Goal: Task Accomplishment & Management: Use online tool/utility

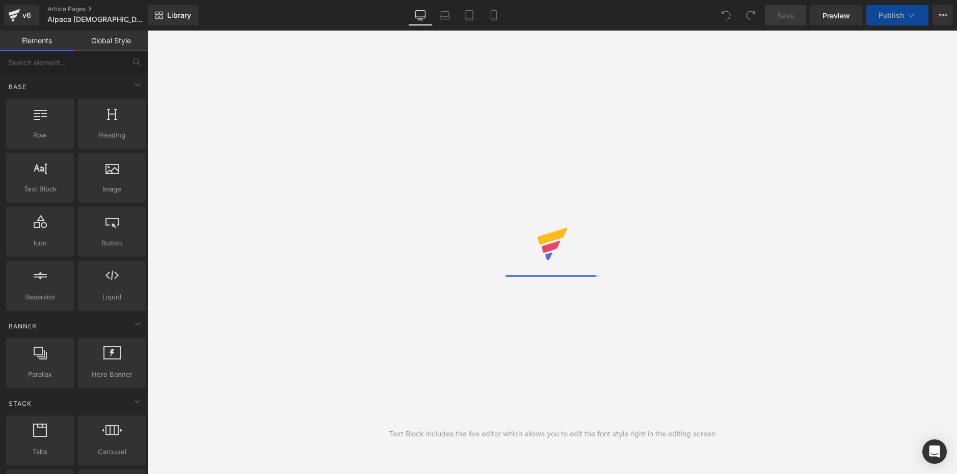
click at [831, 17] on span "Preview" at bounding box center [836, 15] width 28 height 11
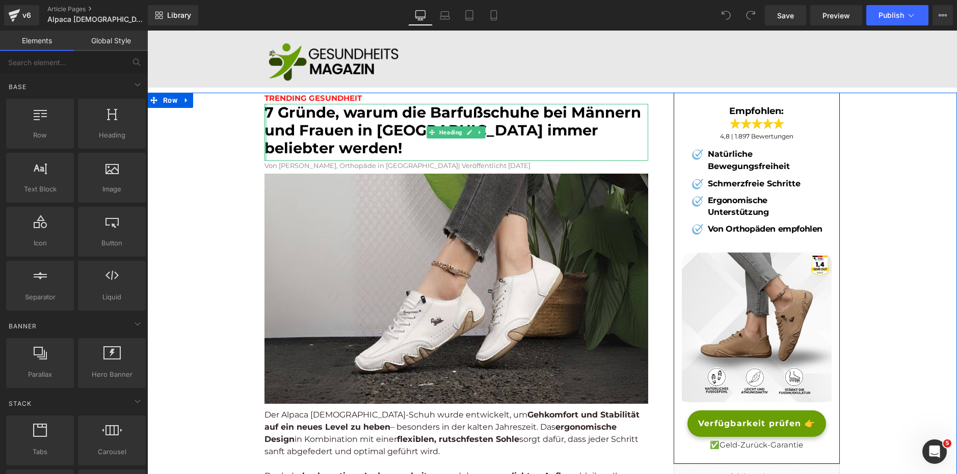
click at [264, 112] on div at bounding box center [265, 132] width 3 height 57
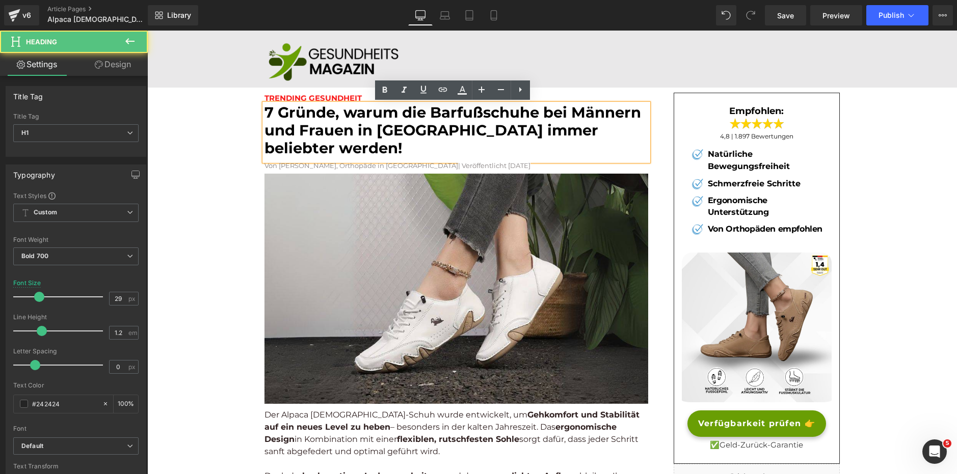
click at [267, 113] on font "7 Gründe, warum die Barfußschuhe bei Männern und Frauen in [GEOGRAPHIC_DATA] im…" at bounding box center [452, 130] width 377 height 54
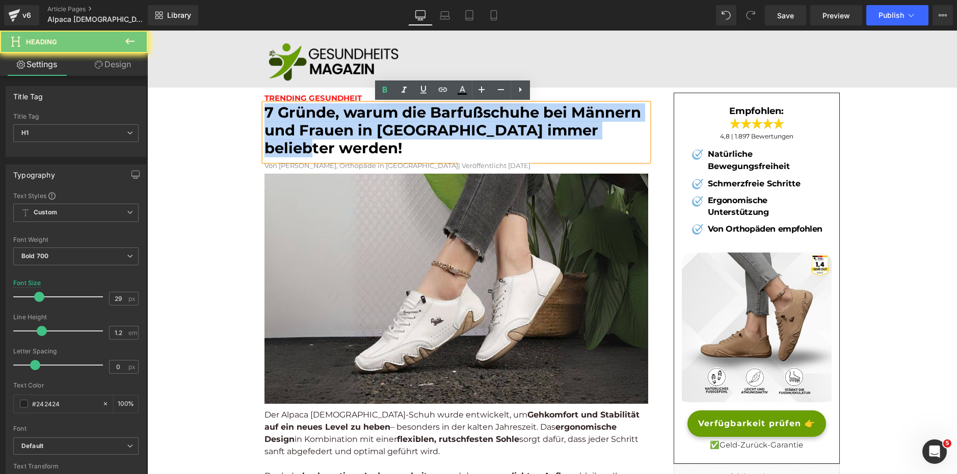
click at [267, 113] on font "7 Gründe, warum die Barfußschuhe bei Männern und Frauen in [GEOGRAPHIC_DATA] im…" at bounding box center [452, 130] width 377 height 54
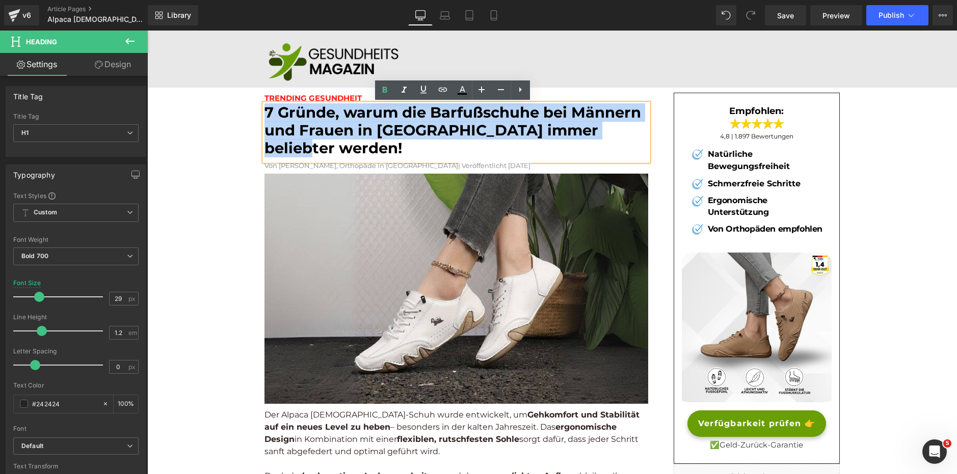
copy font "7 Gründe, warum die Barfußschuhe bei Männern und Frauen in [GEOGRAPHIC_DATA] im…"
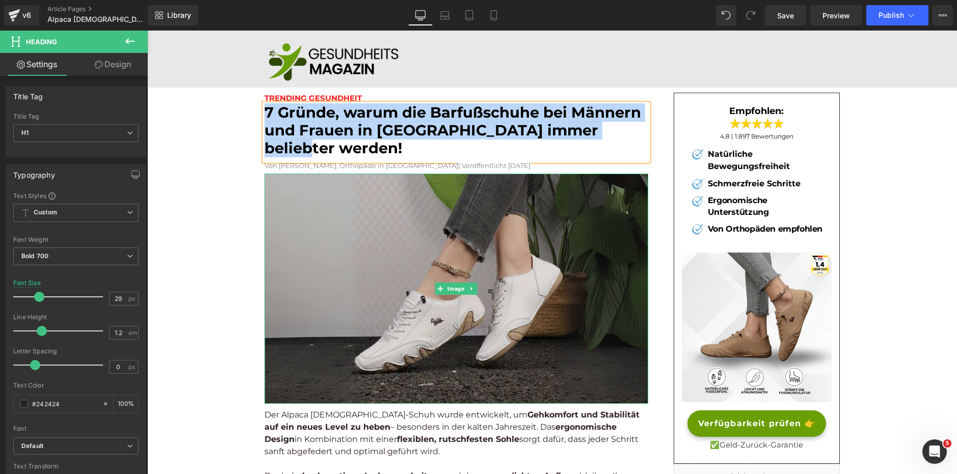
click at [400, 181] on img at bounding box center [456, 289] width 384 height 230
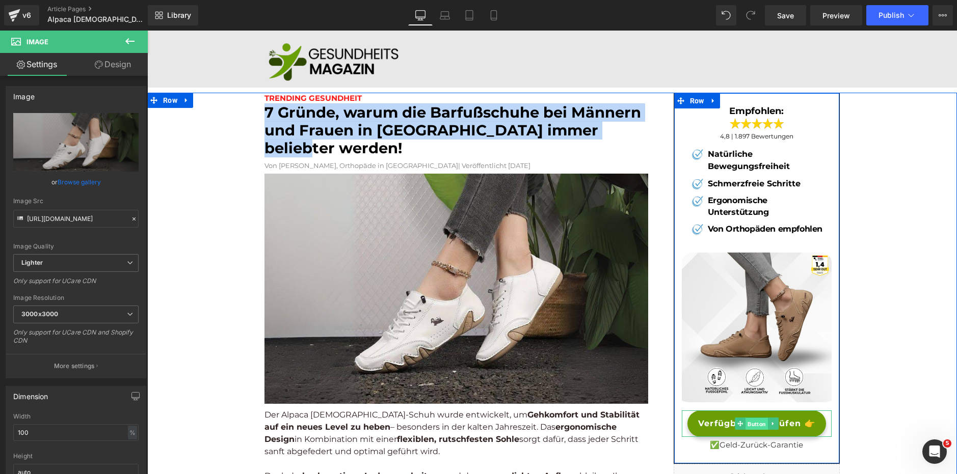
click at [751, 424] on span "Button" at bounding box center [756, 424] width 22 height 12
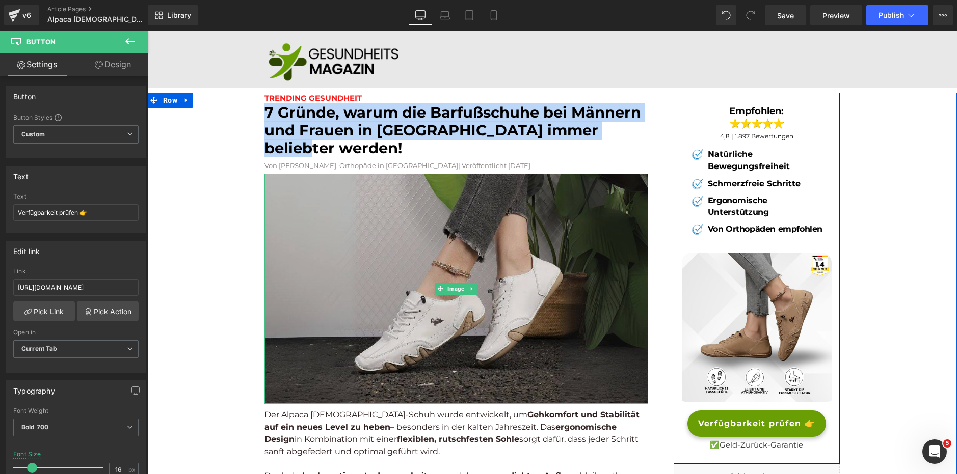
click at [353, 225] on img at bounding box center [456, 289] width 384 height 230
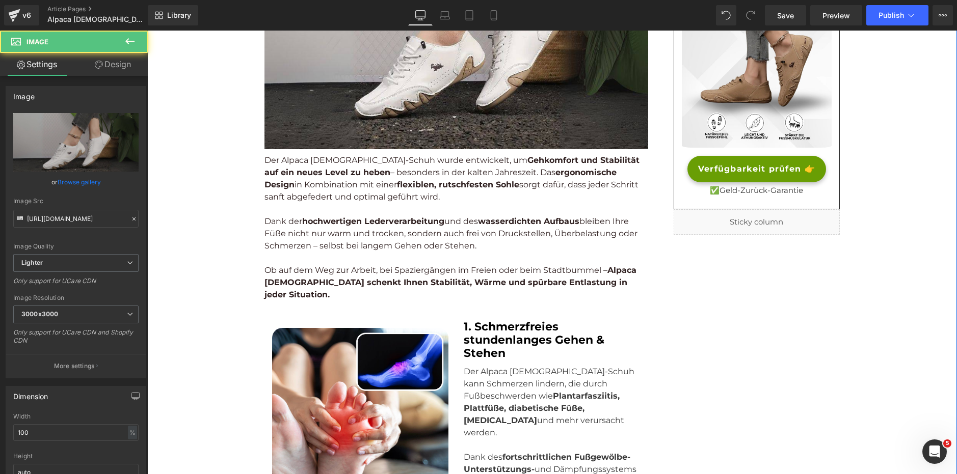
click at [388, 181] on p "Der Alpaca [DEMOGRAPHIC_DATA]-Schuh wurde entwickelt, um Gehkomfort und Stabili…" at bounding box center [456, 178] width 384 height 49
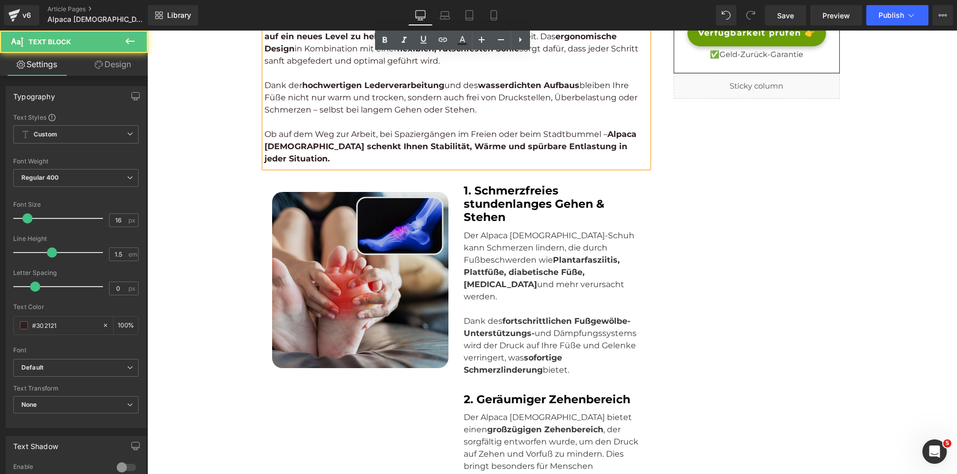
scroll to position [408, 0]
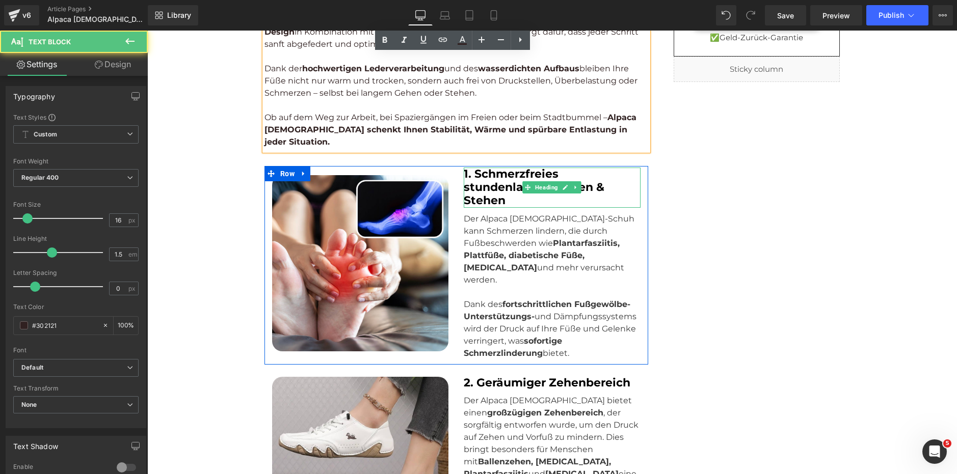
click at [518, 167] on strong "1. Schmerzfreies stundenlanges Gehen & Stehen" at bounding box center [534, 187] width 141 height 41
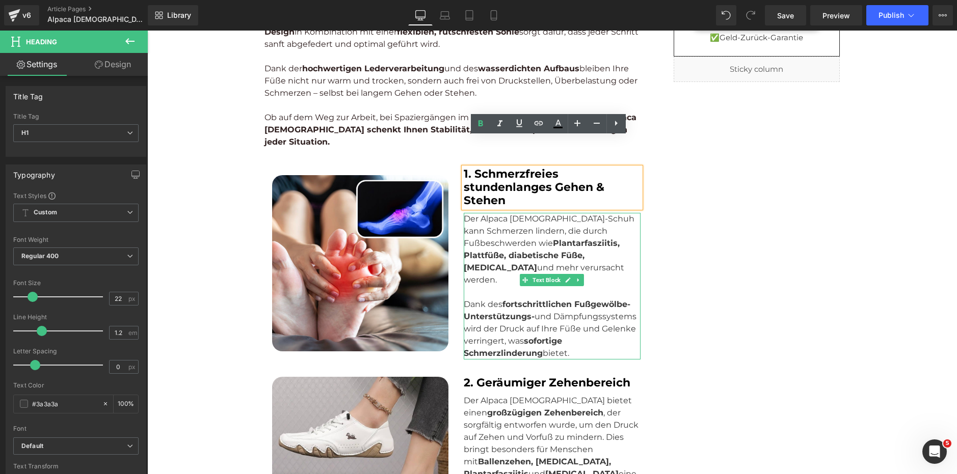
click at [498, 286] on p "Dank des fortschrittlichen Fußgewölbe-Unterstützungs- und Dämpfungssystems wird…" at bounding box center [552, 322] width 176 height 73
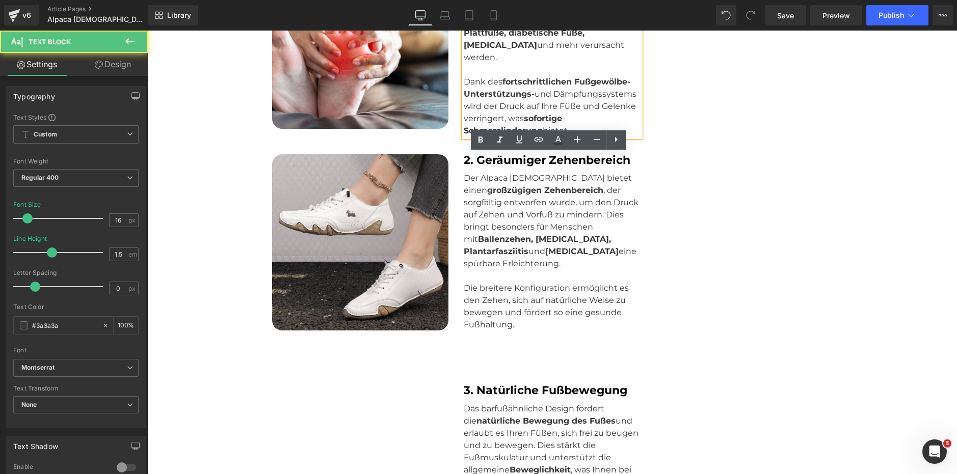
scroll to position [662, 0]
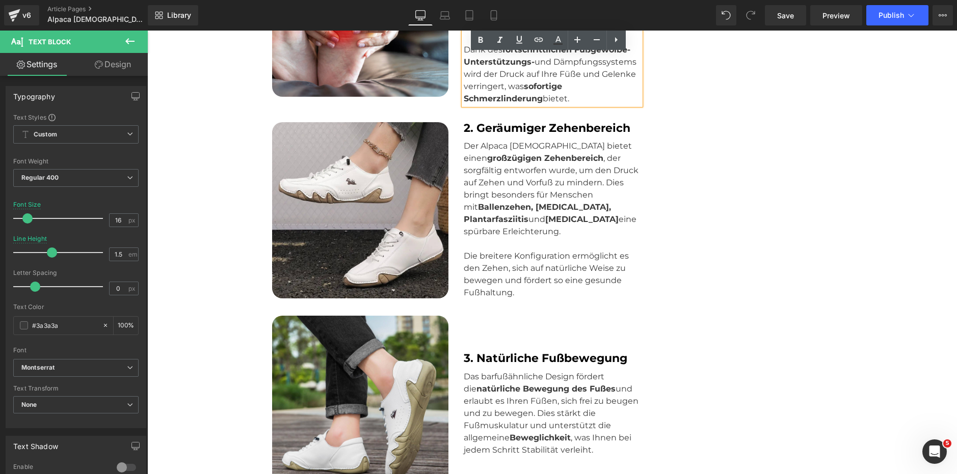
click at [512, 150] on p "Der Alpaca [DEMOGRAPHIC_DATA] bietet einen großzügigen Zehenbereich , der sorgf…" at bounding box center [552, 189] width 176 height 98
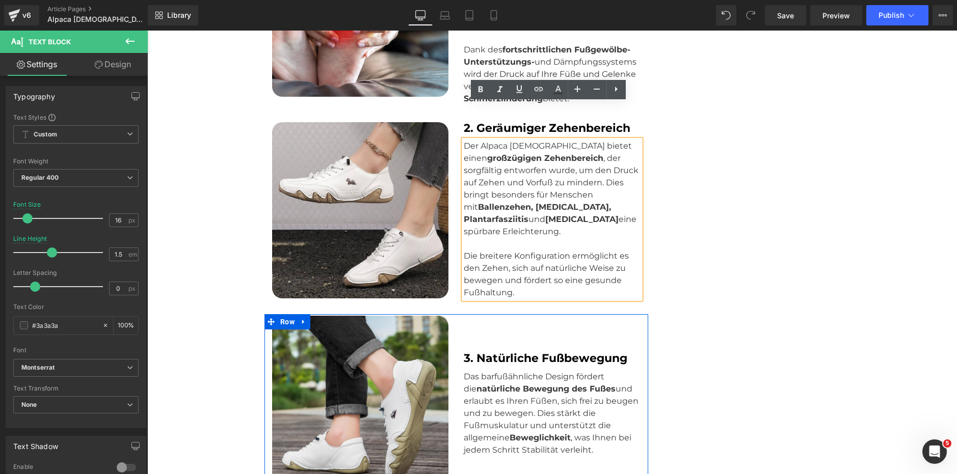
click at [511, 352] on div "3. Natürliche Fußbewegung Heading" at bounding box center [552, 358] width 176 height 13
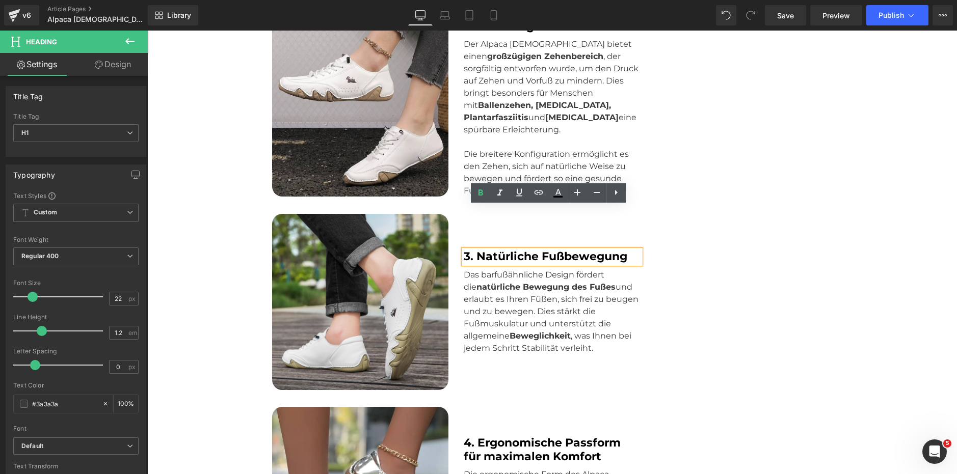
click at [512, 280] on p "Das barfußähnliche Design fördert die natürliche Bewegung des Fußes und erlaubt…" at bounding box center [552, 312] width 176 height 86
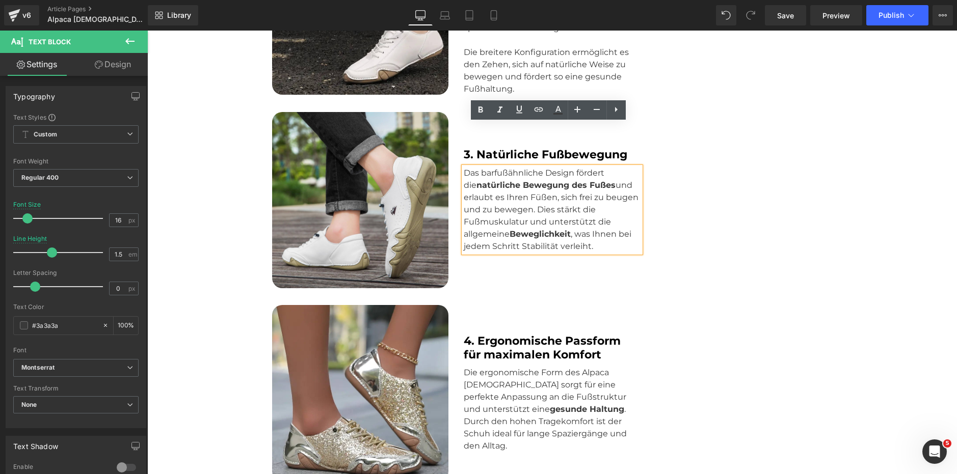
click at [510, 334] on strong "4. Ergonomische Passform für maximalen Komfort" at bounding box center [542, 347] width 157 height 27
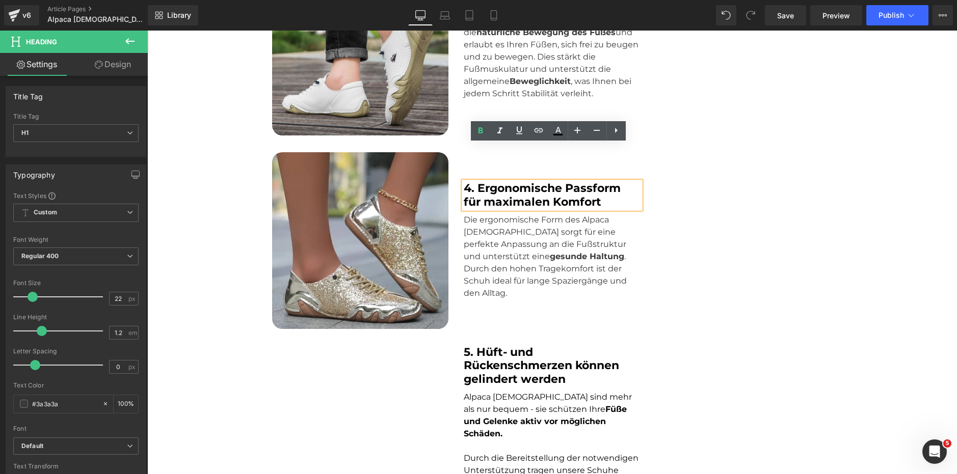
click at [491, 214] on p "Die ergonomische Form des Alpaca [DEMOGRAPHIC_DATA] sorgt für eine perfekte Anp…" at bounding box center [552, 257] width 176 height 86
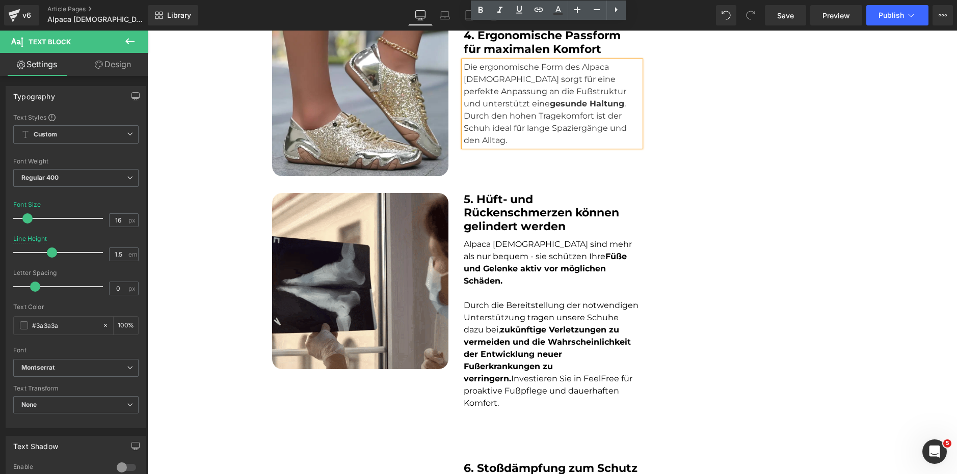
click at [502, 239] on span "Alpaca [DEMOGRAPHIC_DATA] sind mehr als nur bequem - sie schützen Ihre Füße und…" at bounding box center [548, 262] width 168 height 46
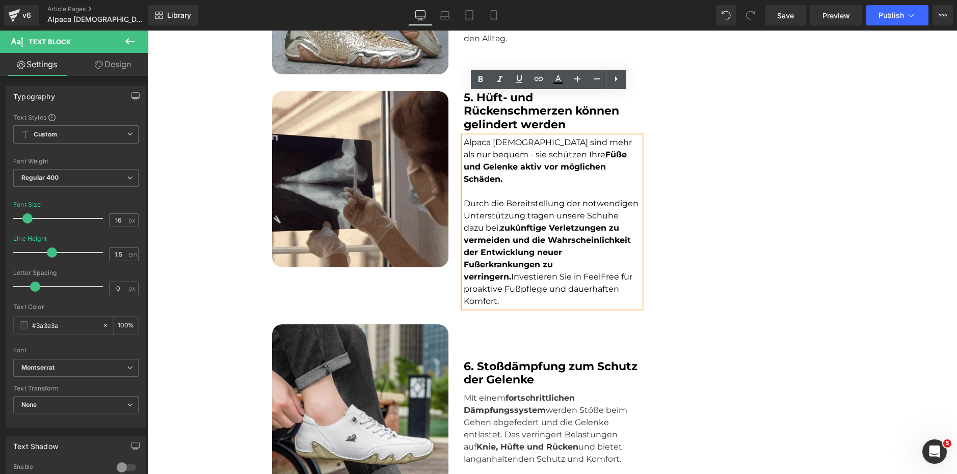
click at [514, 360] on strong "6. Stoßdämpfung zum Schutz der Gelenke" at bounding box center [551, 373] width 174 height 27
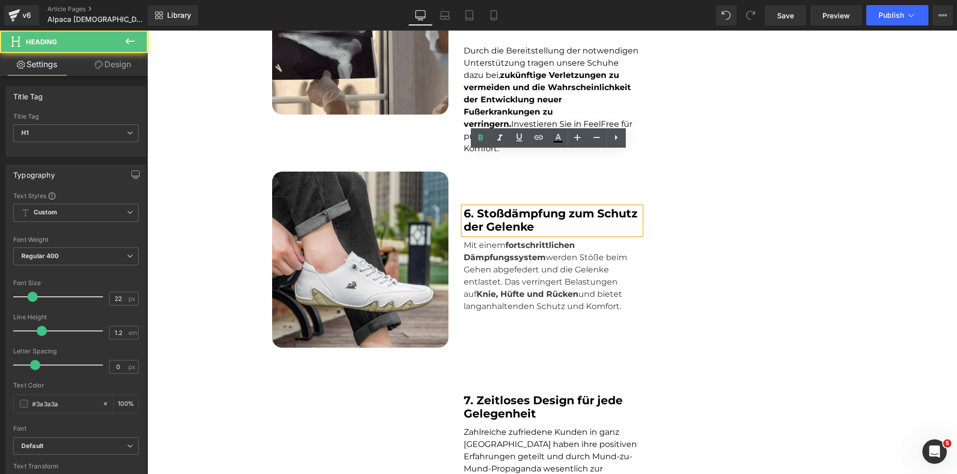
click at [505, 239] on p "Mit einem fortschrittlichen Dämpfungssystem werden Stöße beim Gehen abgefedert …" at bounding box center [552, 275] width 176 height 73
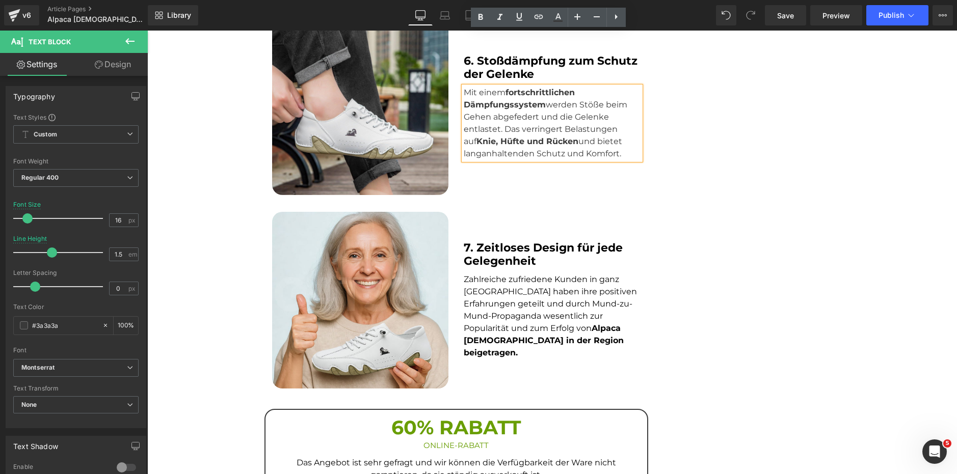
click at [509, 274] on div "Zahlreiche zufriedene Kunden in ganz [GEOGRAPHIC_DATA] haben ihre positiven Erf…" at bounding box center [552, 317] width 176 height 86
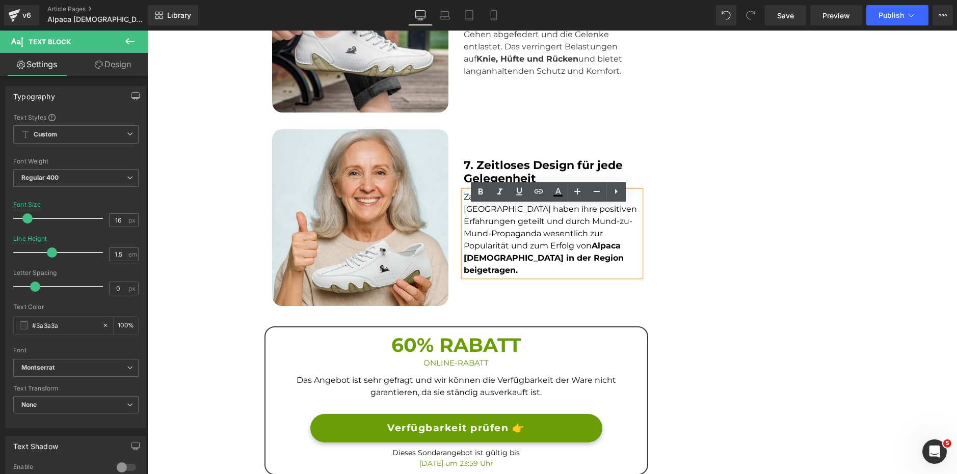
scroll to position [1681, 0]
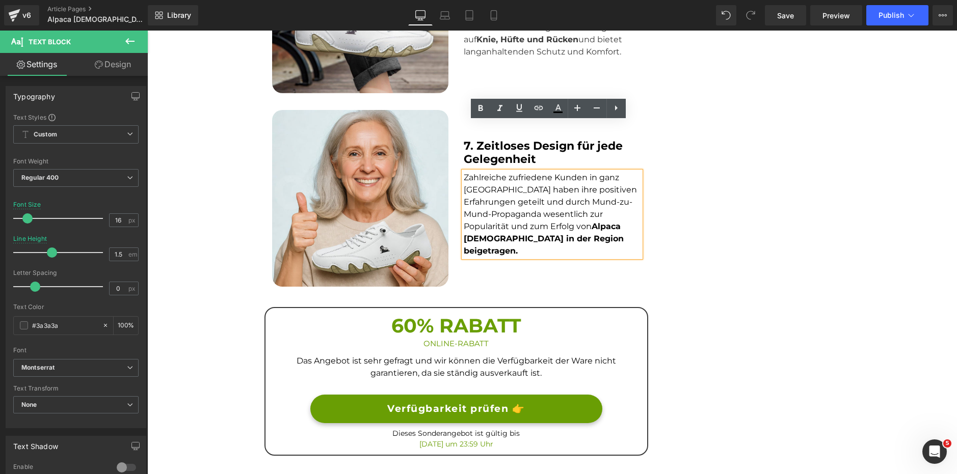
click at [147, 31] on div at bounding box center [147, 31] width 0 height 0
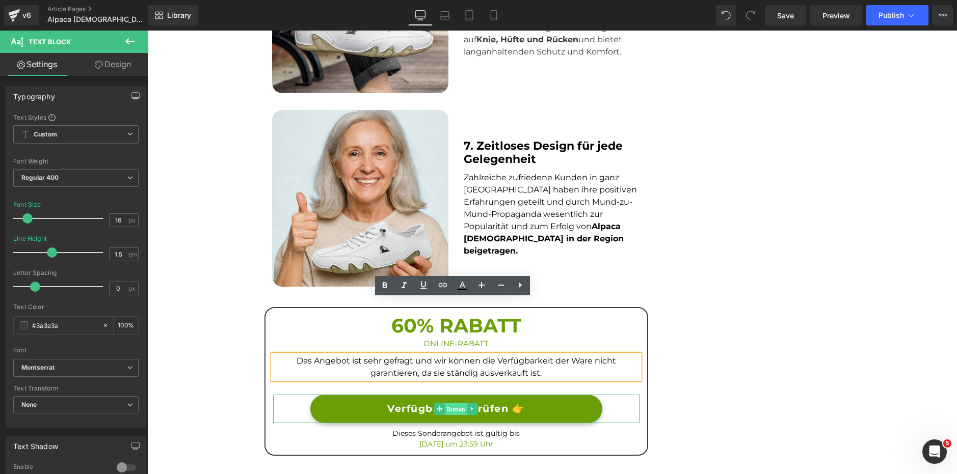
click at [449, 404] on span "Button" at bounding box center [456, 410] width 22 height 12
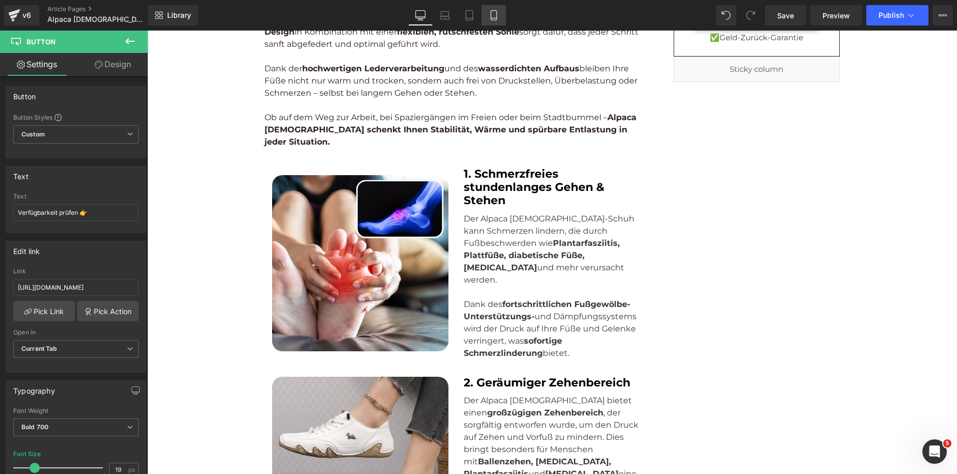
click at [494, 12] on icon at bounding box center [494, 15] width 10 height 10
type input "13"
type input "100"
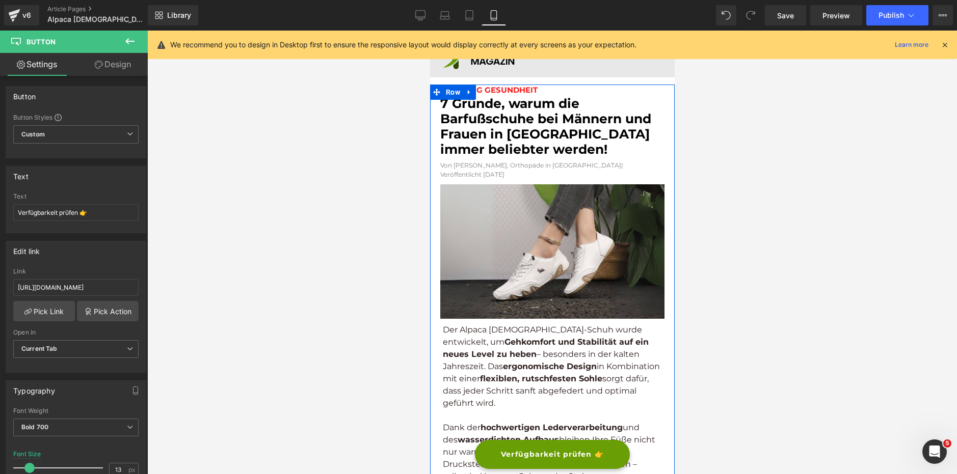
scroll to position [0, 0]
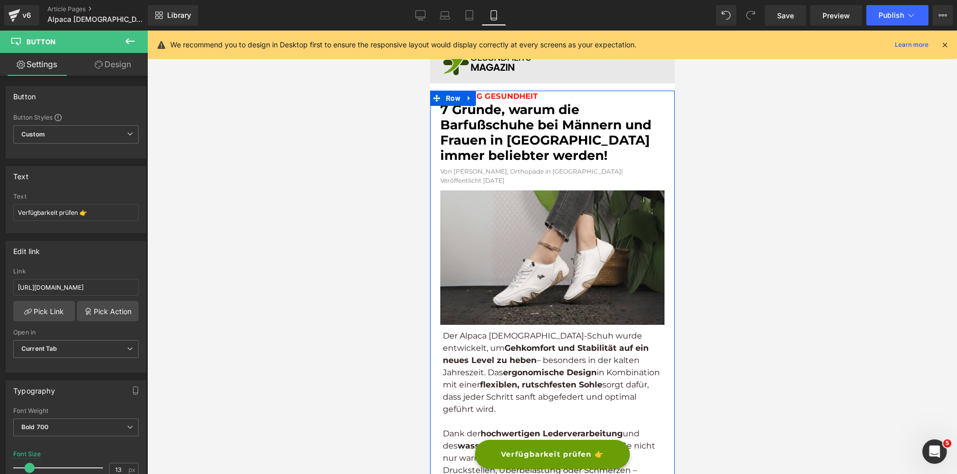
click at [503, 137] on font "7 Gründe, warum die Barfußschuhe bei Männern und Frauen in [GEOGRAPHIC_DATA] im…" at bounding box center [545, 132] width 211 height 61
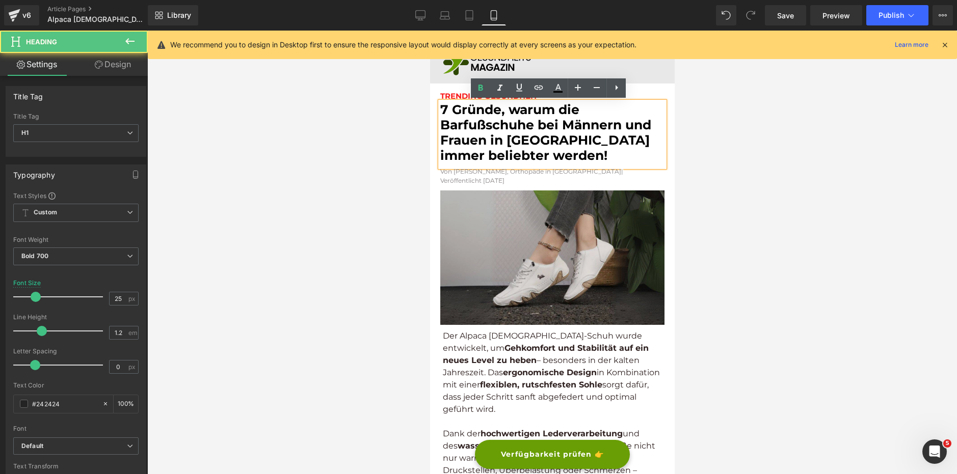
click at [487, 242] on img at bounding box center [552, 258] width 224 height 135
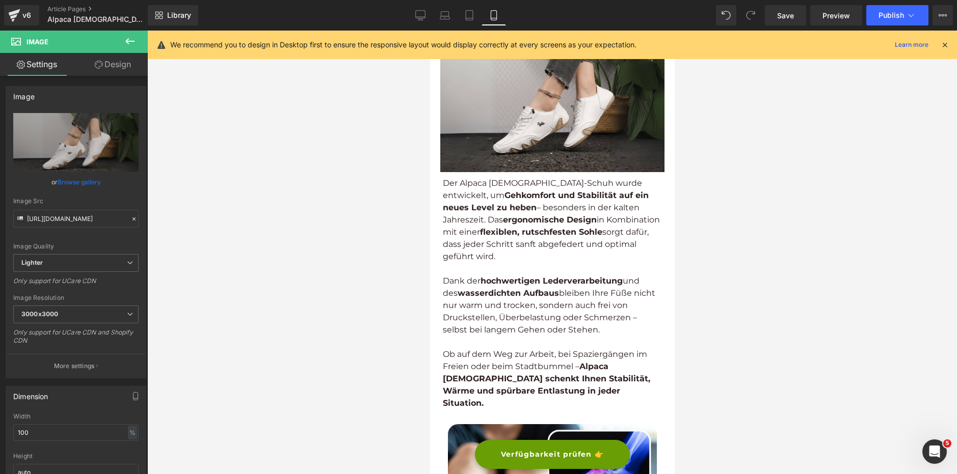
click at [505, 197] on strong "Gehkomfort und Stabilität auf ein neues Level zu heben" at bounding box center [545, 202] width 206 height 22
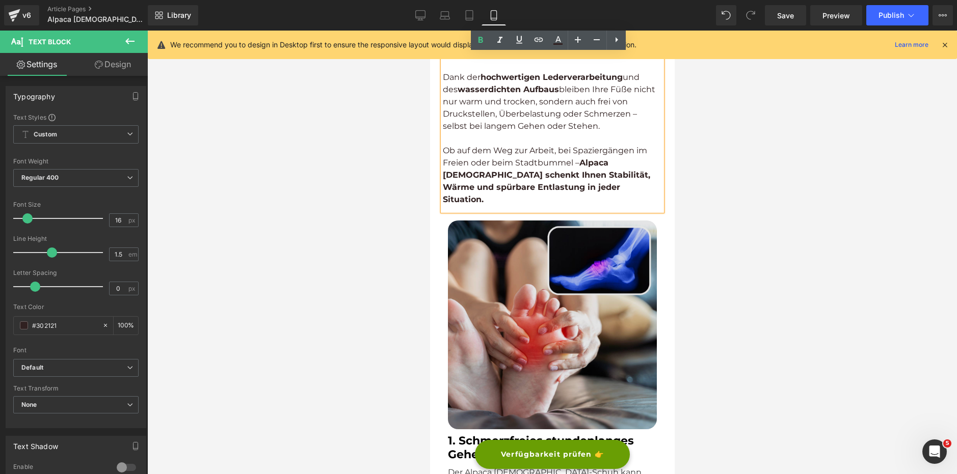
click at [504, 221] on img at bounding box center [551, 325] width 209 height 209
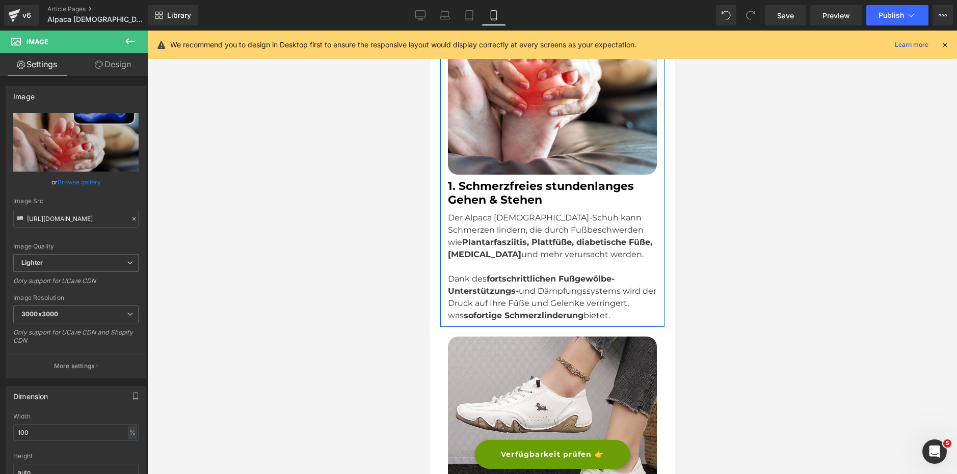
click at [501, 212] on p "Der Alpaca [DEMOGRAPHIC_DATA]-Schuh kann Schmerzen lindern, die durch Fußbeschw…" at bounding box center [551, 236] width 209 height 49
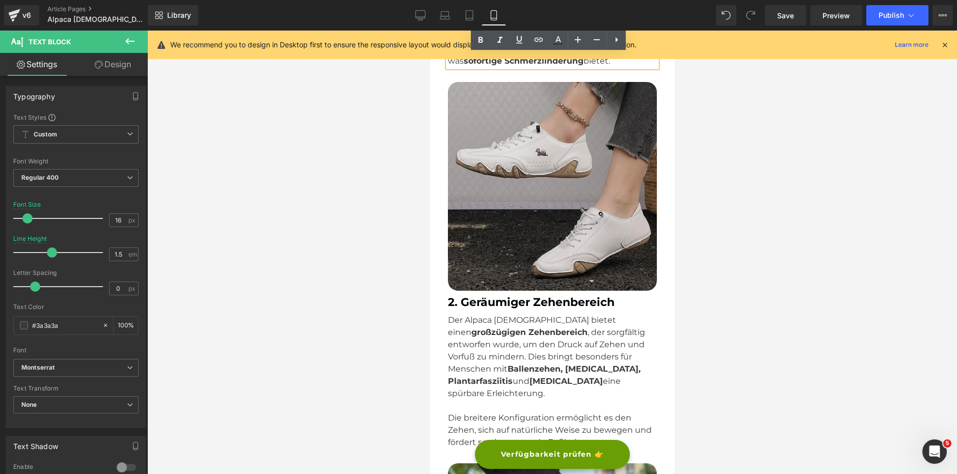
click at [501, 196] on img at bounding box center [551, 186] width 209 height 209
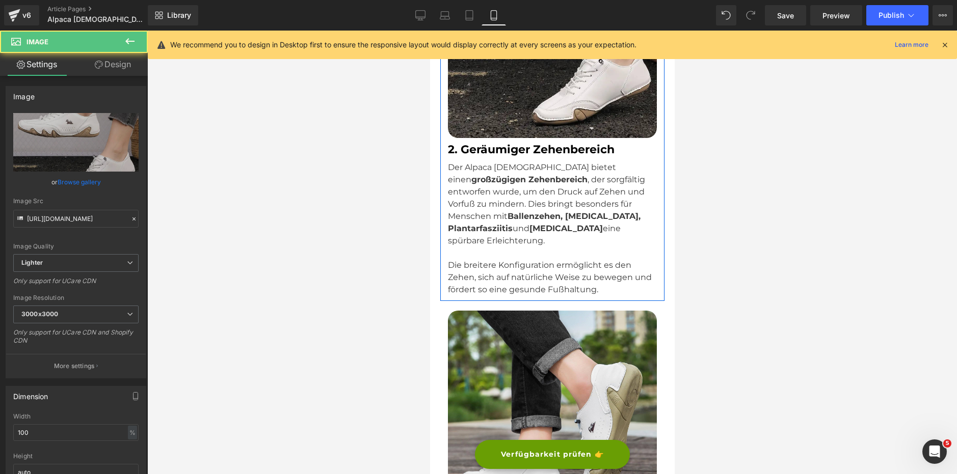
click at [499, 211] on strong "Ballenzehen, [MEDICAL_DATA], Plantarfasziitis" at bounding box center [543, 222] width 193 height 22
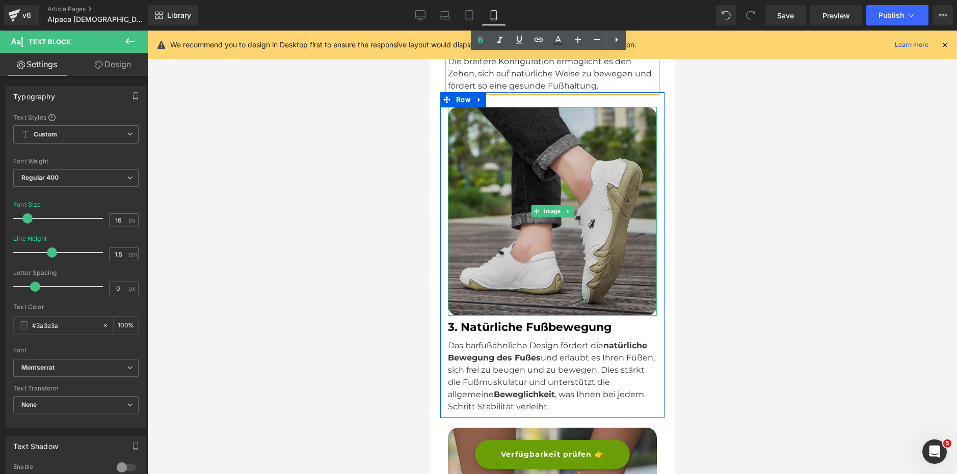
click at [498, 192] on img at bounding box center [551, 211] width 209 height 209
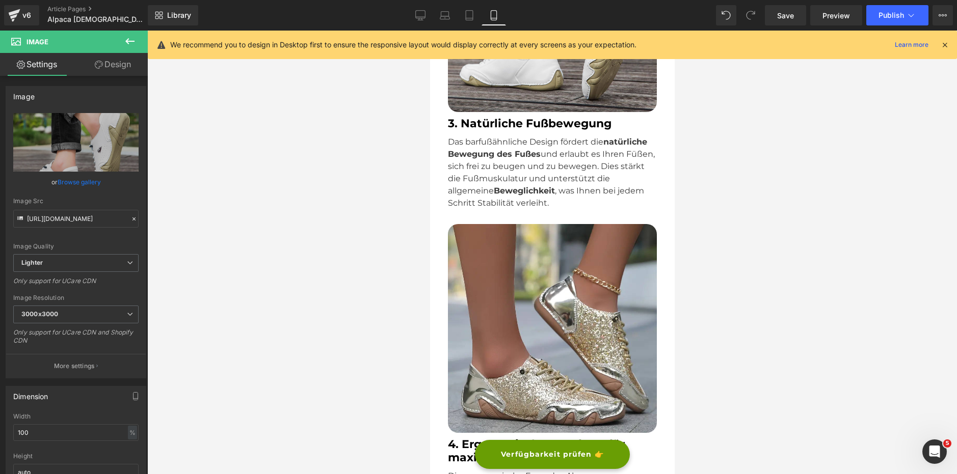
click at [496, 209] on div "Image 4. Ergonomische Passform für maximalen Komfort Heading Die ergonomische F…" at bounding box center [552, 378] width 224 height 339
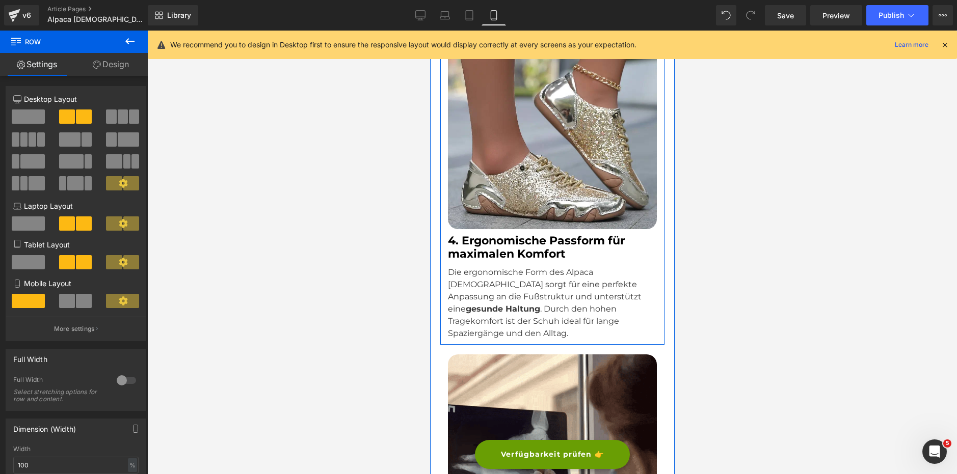
click at [499, 234] on strong "4. Ergonomische Passform für maximalen Komfort" at bounding box center [535, 247] width 177 height 27
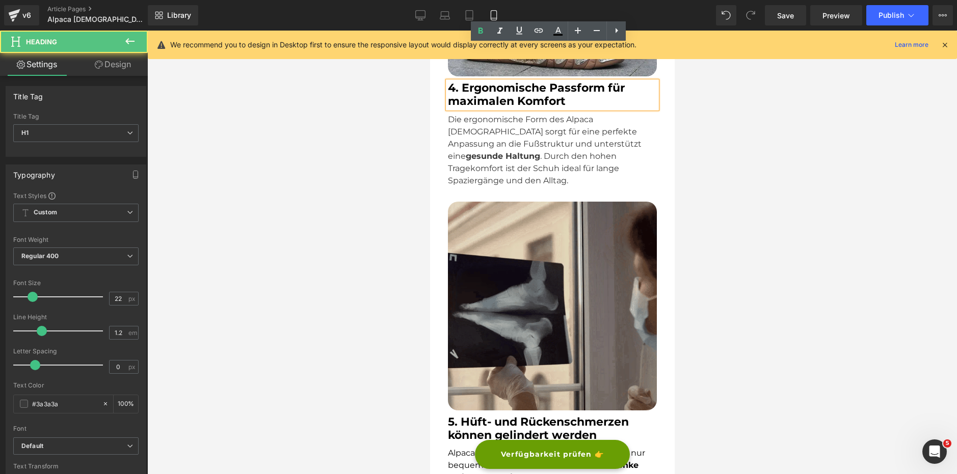
click at [500, 207] on img at bounding box center [551, 306] width 209 height 209
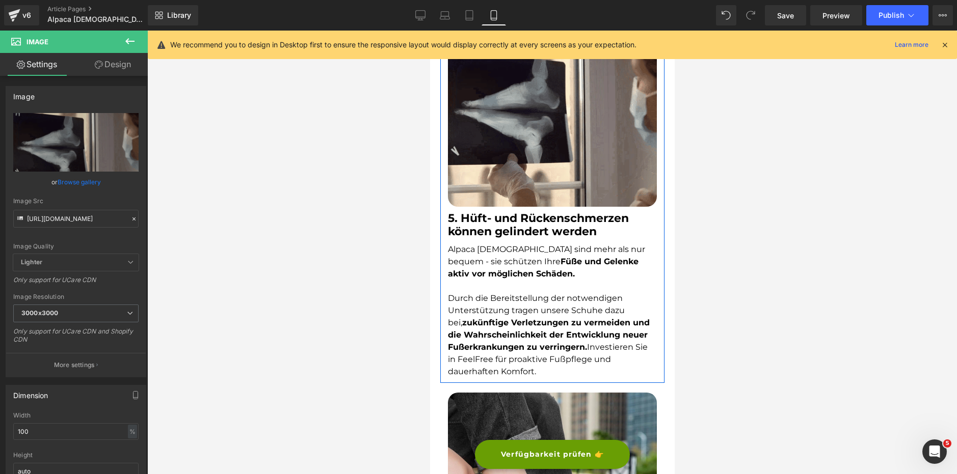
click at [498, 245] on span "Alpaca [DEMOGRAPHIC_DATA] sind mehr als nur bequem - sie schützen Ihre Füße und…" at bounding box center [545, 262] width 197 height 34
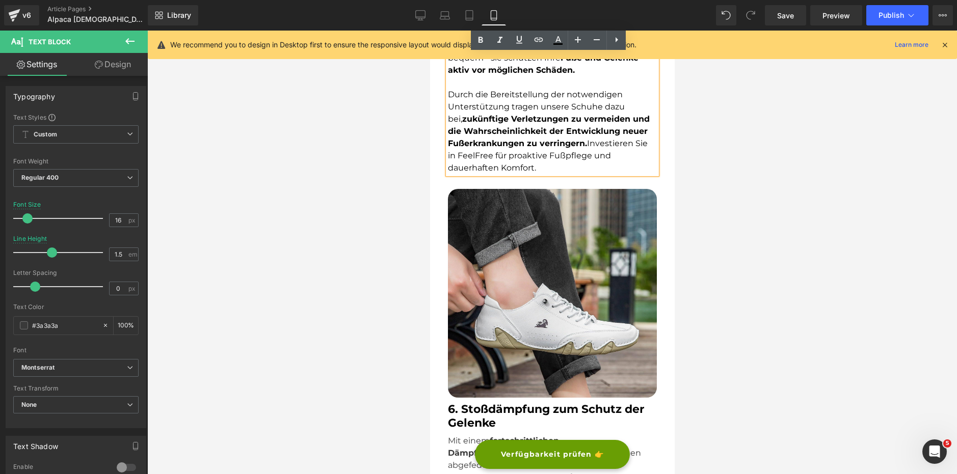
click at [497, 204] on img at bounding box center [551, 293] width 209 height 209
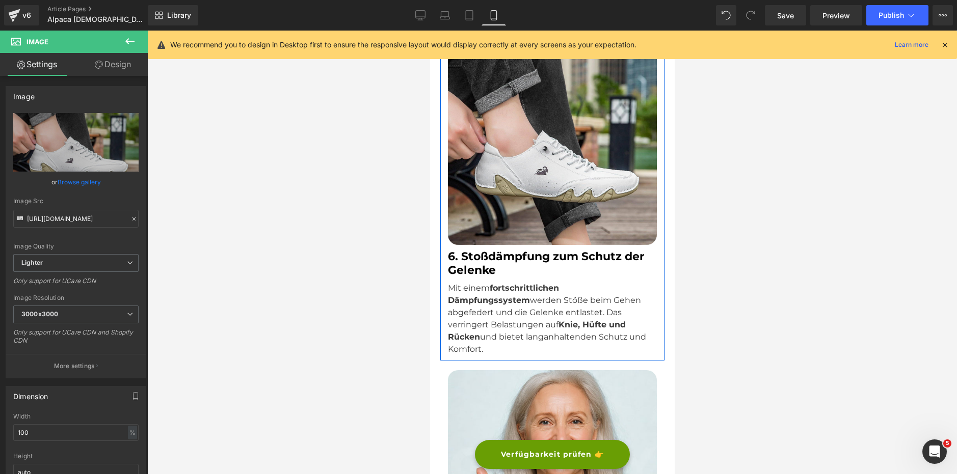
click at [497, 250] on div "6. Stoßdämpfung zum Schutz der Gelenke Heading" at bounding box center [551, 263] width 209 height 27
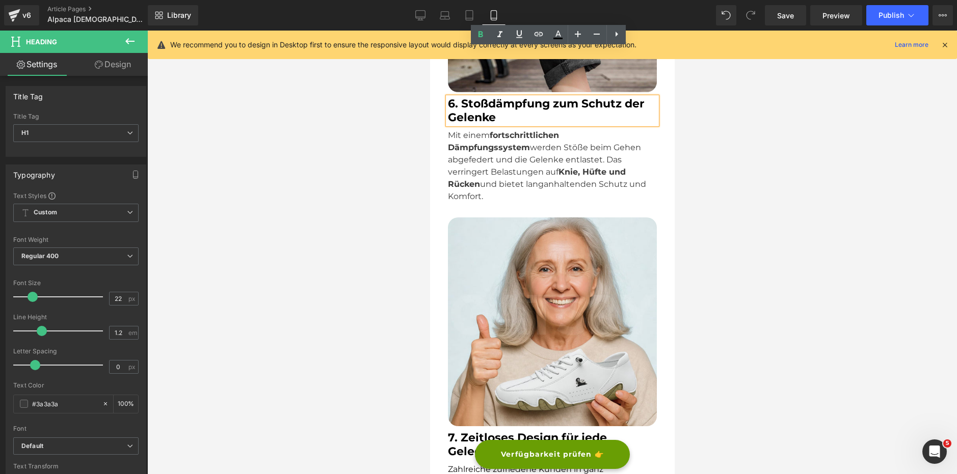
click at [497, 218] on img at bounding box center [551, 322] width 209 height 209
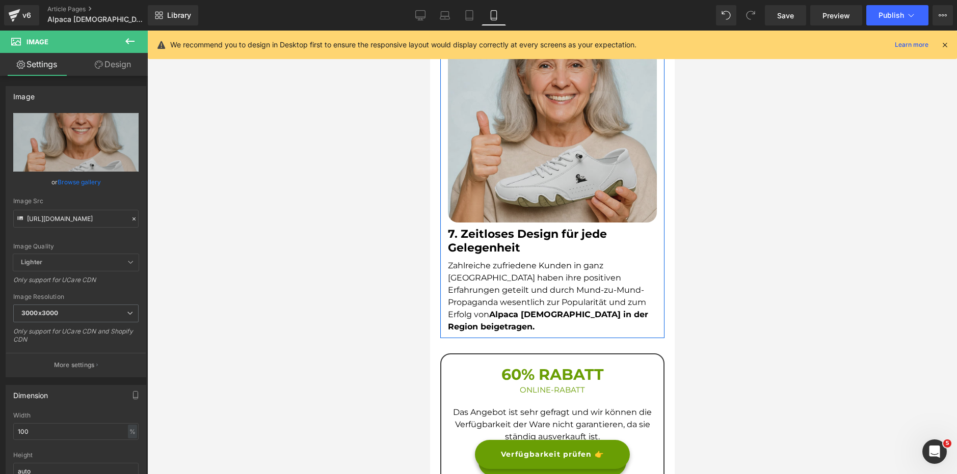
click at [496, 261] on span "Zahlreiche zufriedene Kunden in ganz [GEOGRAPHIC_DATA] haben ihre positiven Erf…" at bounding box center [546, 290] width 198 height 59
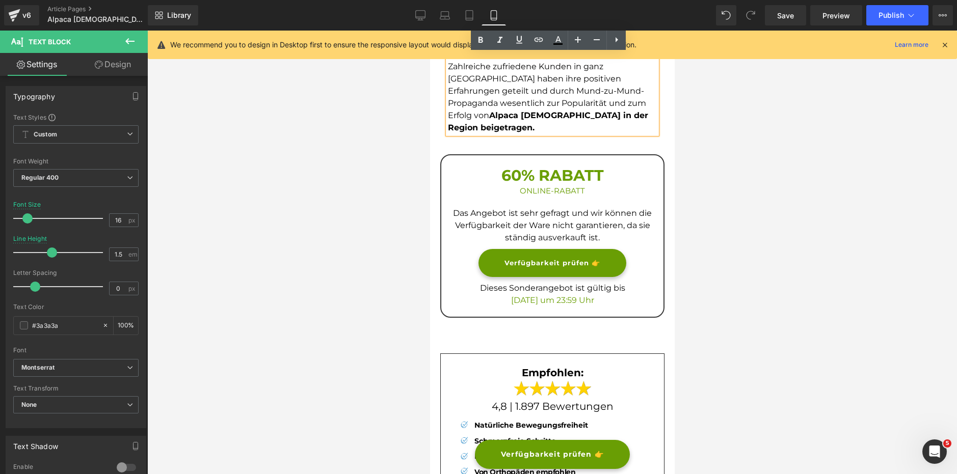
scroll to position [2904, 0]
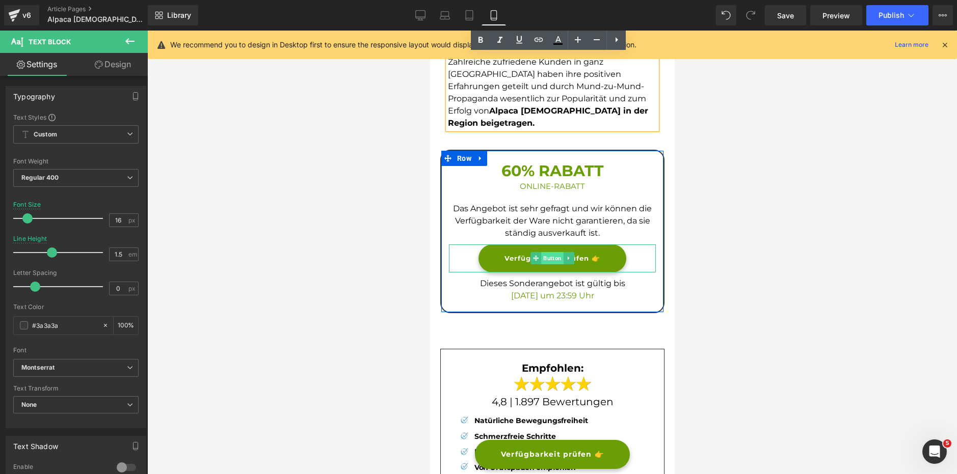
click at [542, 252] on span "Button" at bounding box center [552, 258] width 22 height 12
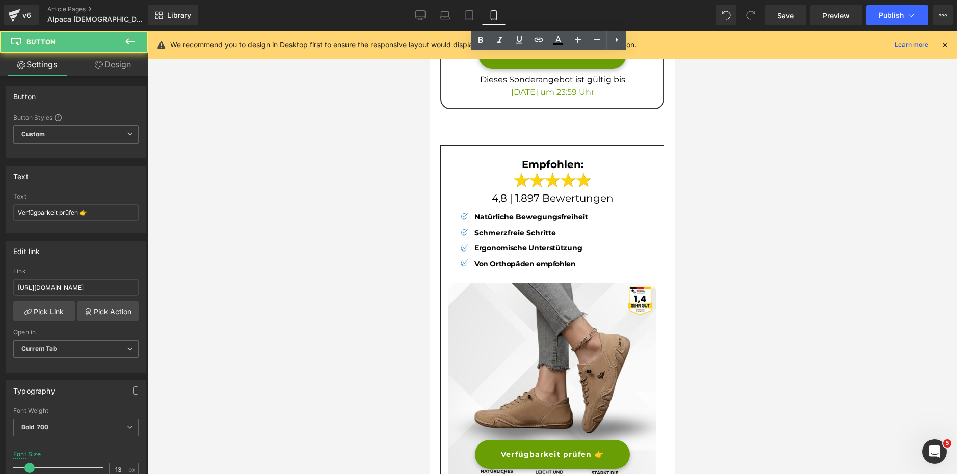
click at [530, 243] on span "Text Block" at bounding box center [524, 249] width 32 height 12
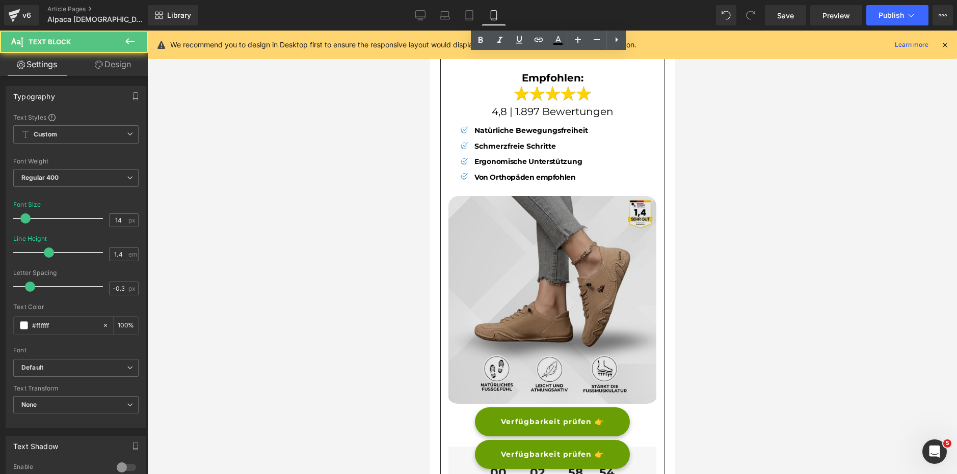
scroll to position [3210, 0]
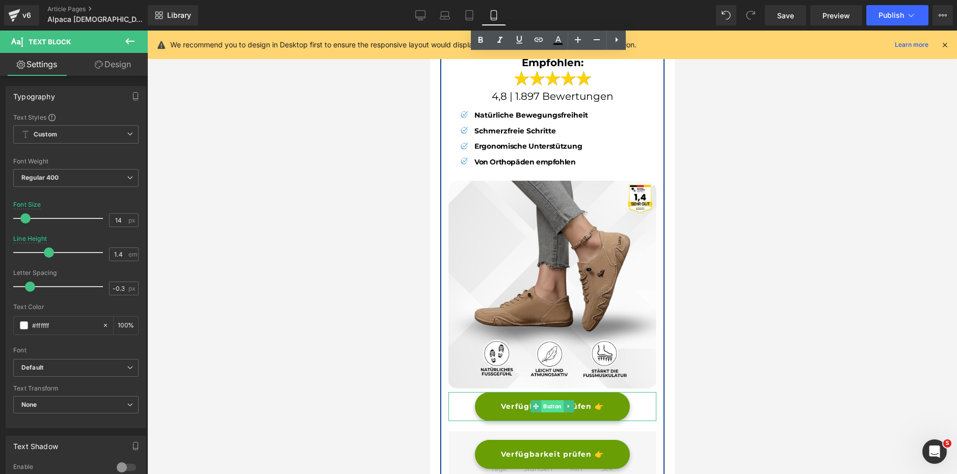
click at [541, 400] on span "Button" at bounding box center [552, 406] width 22 height 12
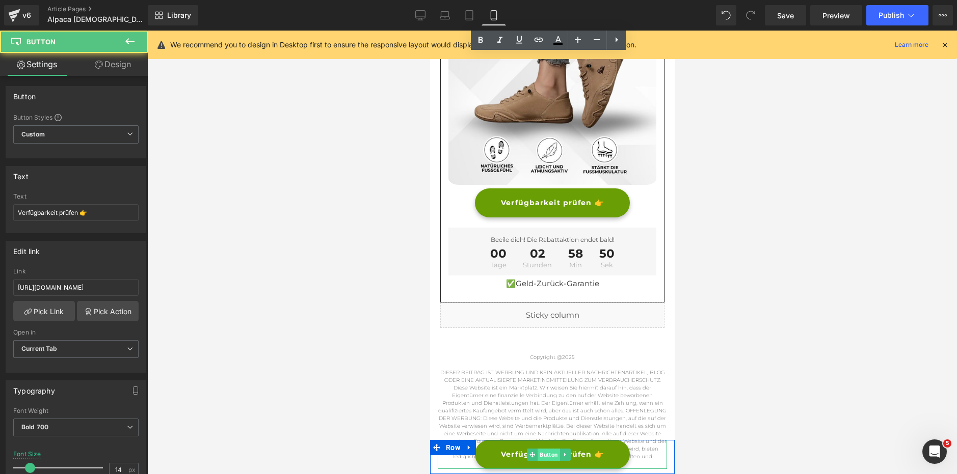
scroll to position [3424, 0]
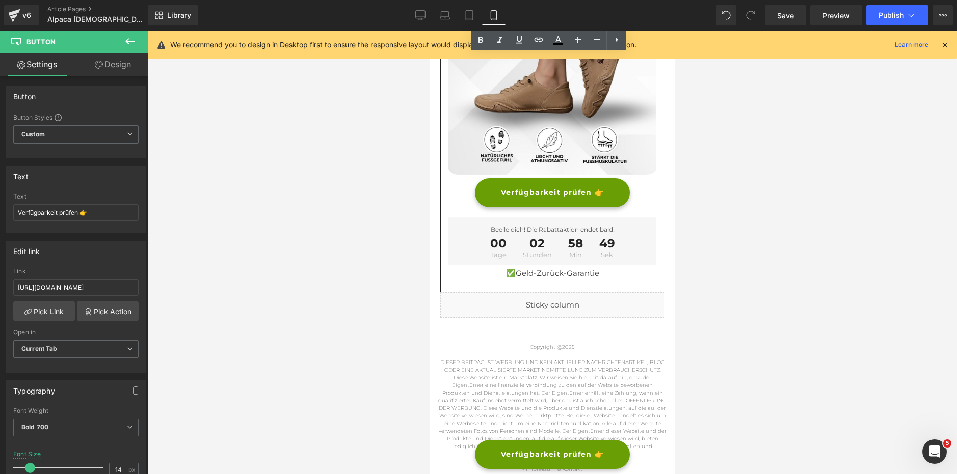
click at [282, 50] on div "We recommend you to design in Desktop first to ensure the responsive layout wou…" at bounding box center [552, 45] width 809 height 29
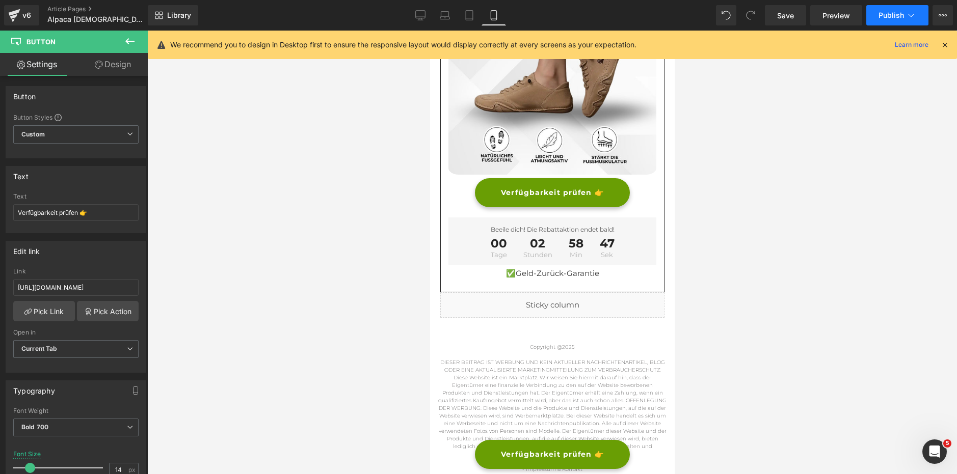
click at [877, 5] on button "Publish" at bounding box center [897, 15] width 62 height 20
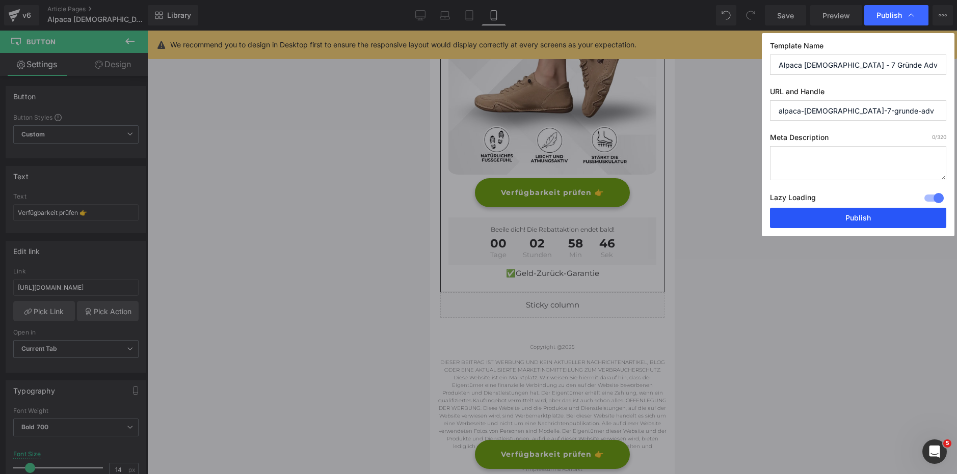
click at [855, 221] on button "Publish" at bounding box center [858, 218] width 176 height 20
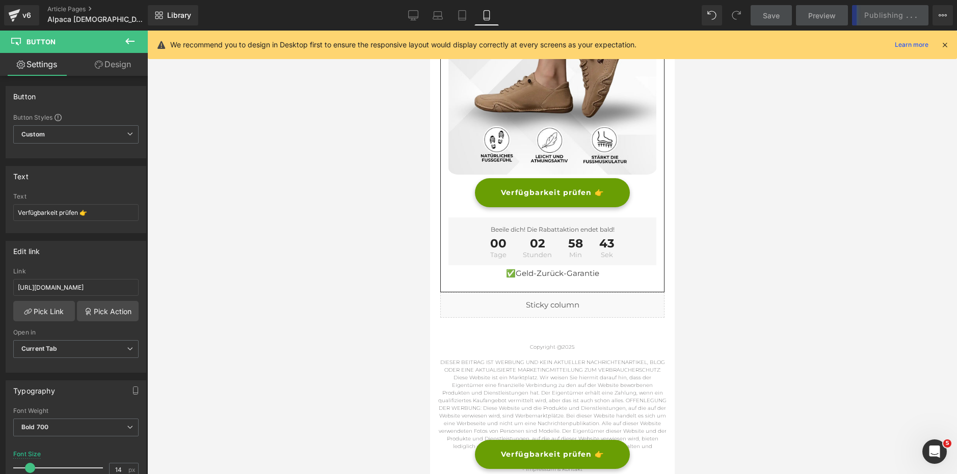
drag, startPoint x: 414, startPoint y: 15, endPoint x: 420, endPoint y: 32, distance: 18.1
click at [414, 14] on icon at bounding box center [413, 15] width 10 height 10
type input "16"
type input "#44a714"
type input "100"
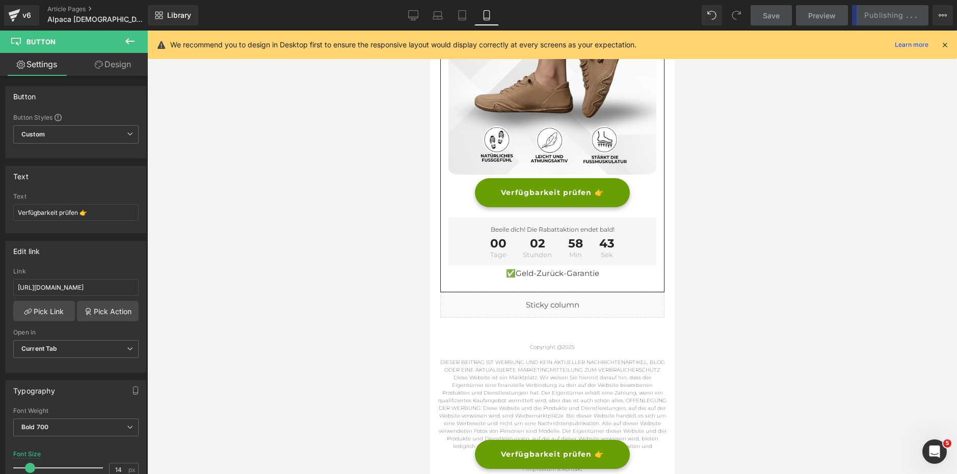
type input "#52c41a"
type input "100"
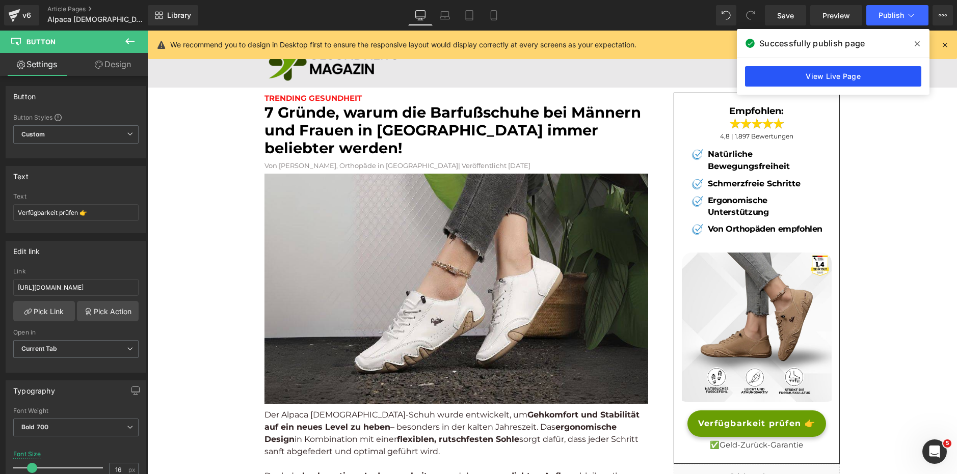
click at [834, 69] on link "View Live Page" at bounding box center [833, 76] width 176 height 20
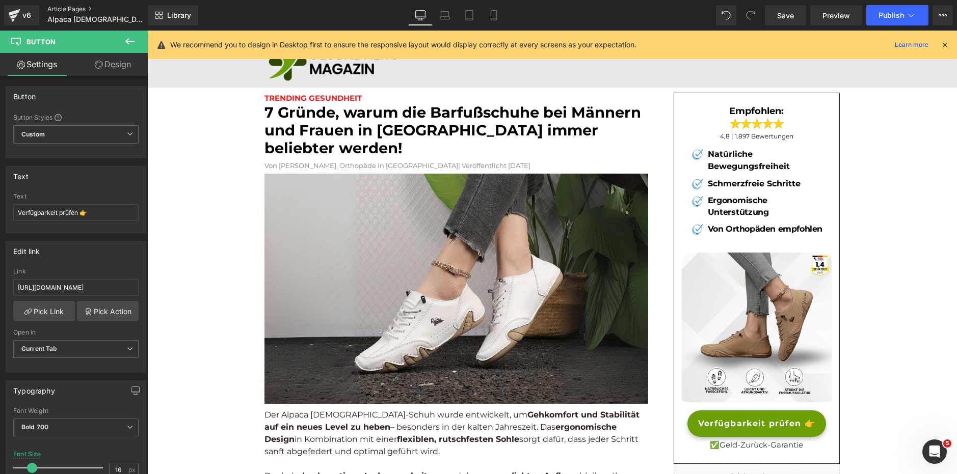
click at [76, 9] on link "Article Pages" at bounding box center [105, 9] width 117 height 8
